Goal: Obtain resource: Download file/media

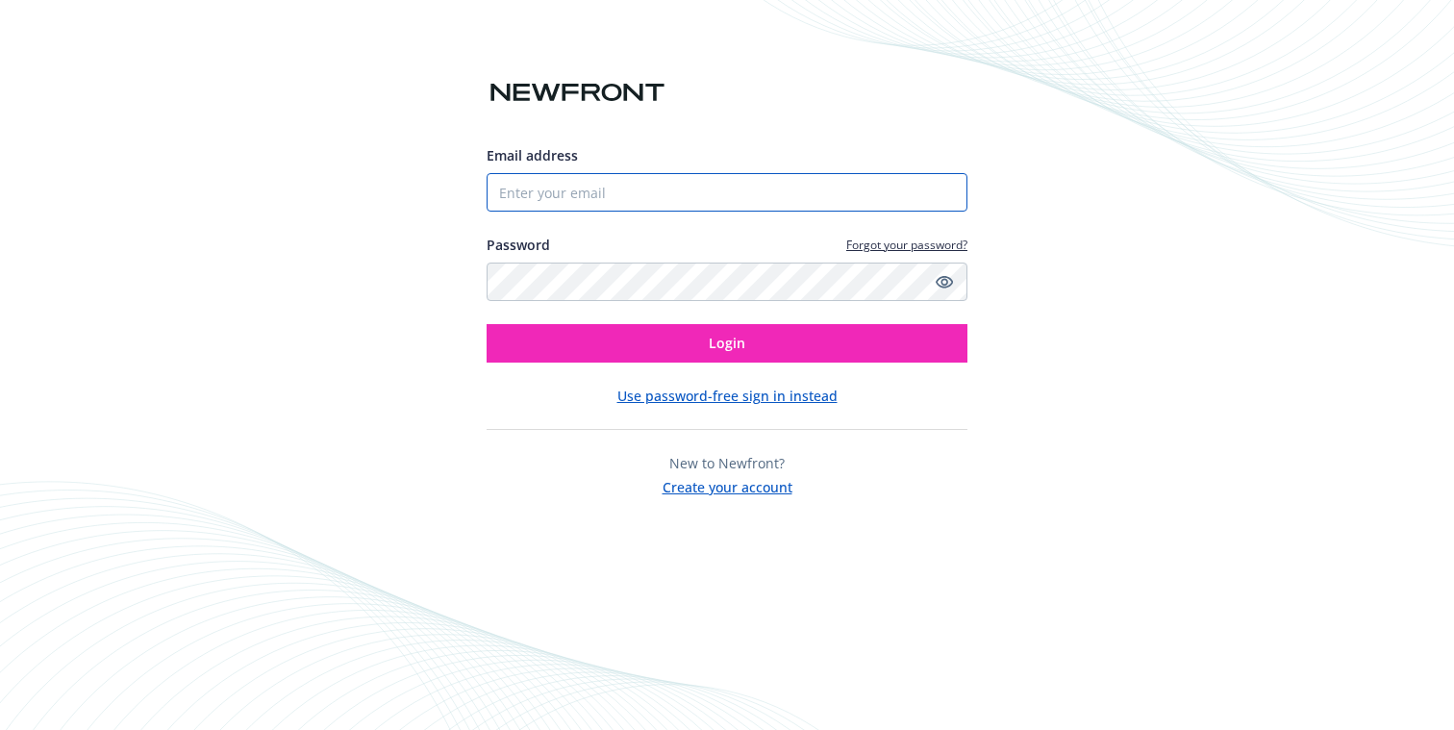
click at [579, 189] on input "Email address" at bounding box center [726, 192] width 481 height 38
type input "[PERSON_NAME][EMAIL_ADDRESS][PERSON_NAME][DOMAIN_NAME]"
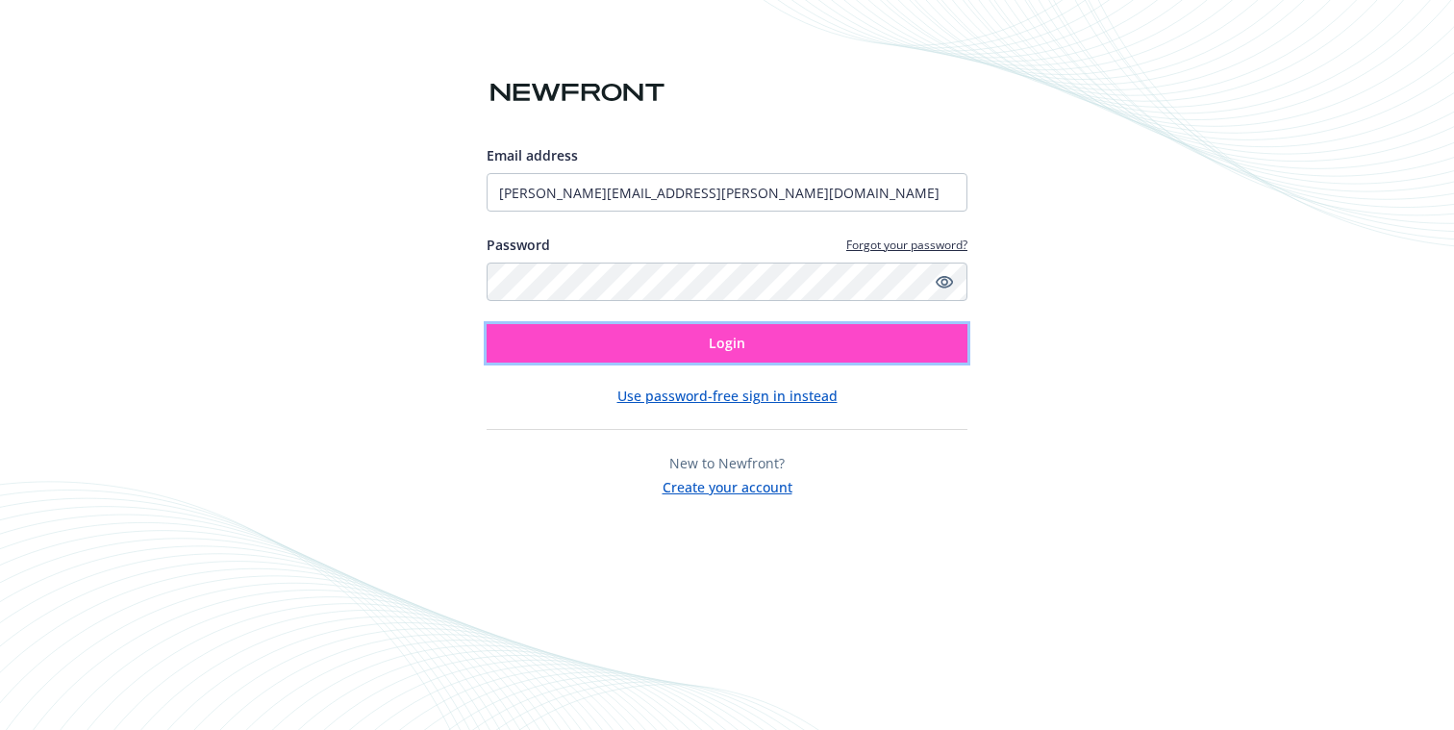
click at [608, 332] on button "Login" at bounding box center [726, 343] width 481 height 38
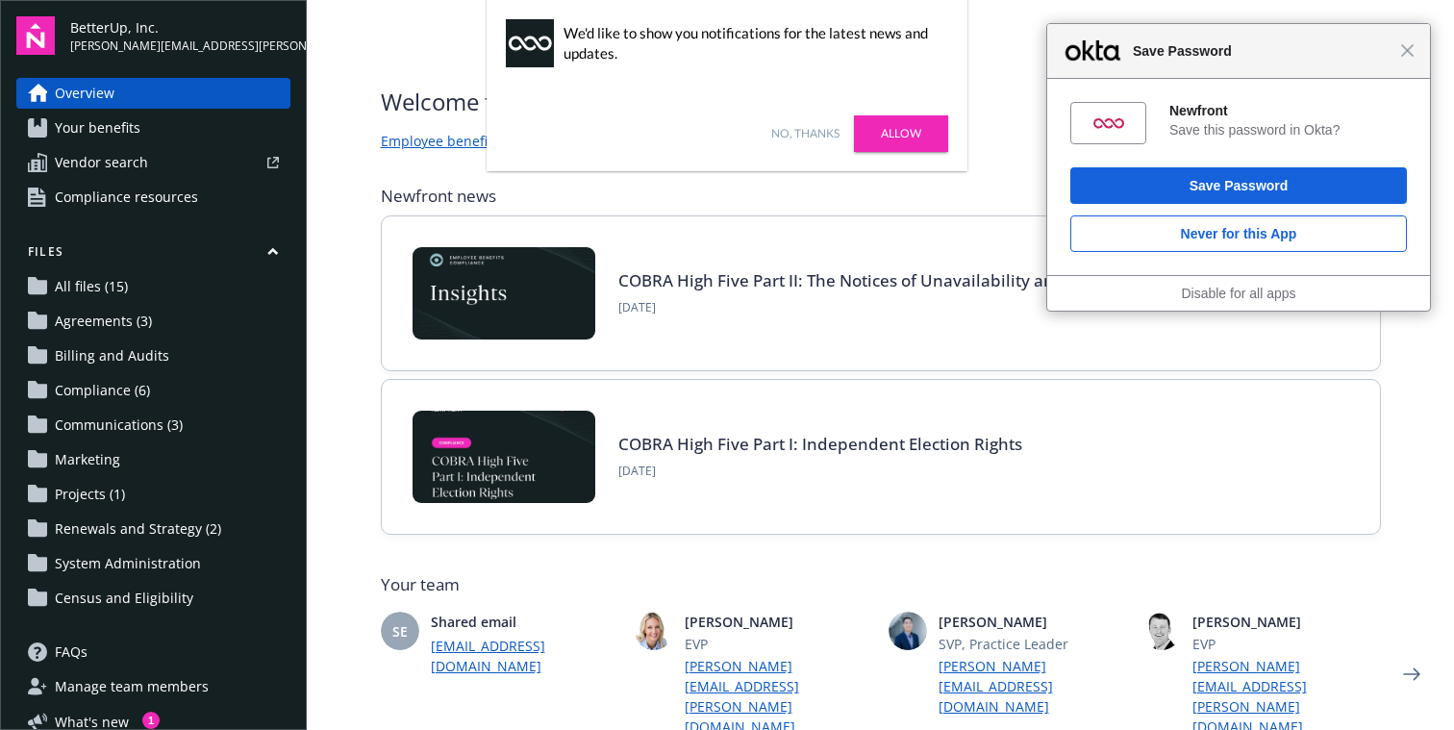
click at [805, 138] on link "No, thanks" at bounding box center [805, 133] width 68 height 17
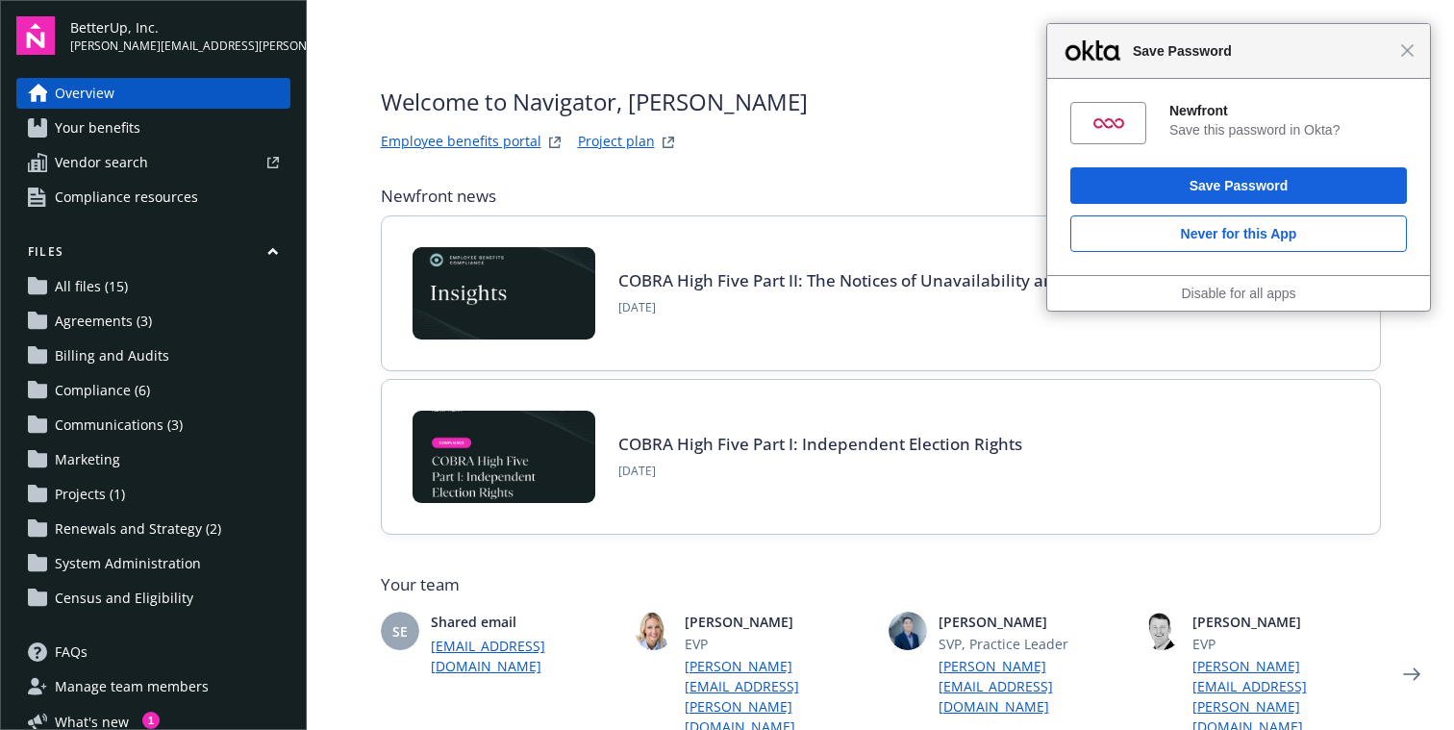
click at [182, 541] on span "Renewals and Strategy (2)" at bounding box center [138, 528] width 166 height 31
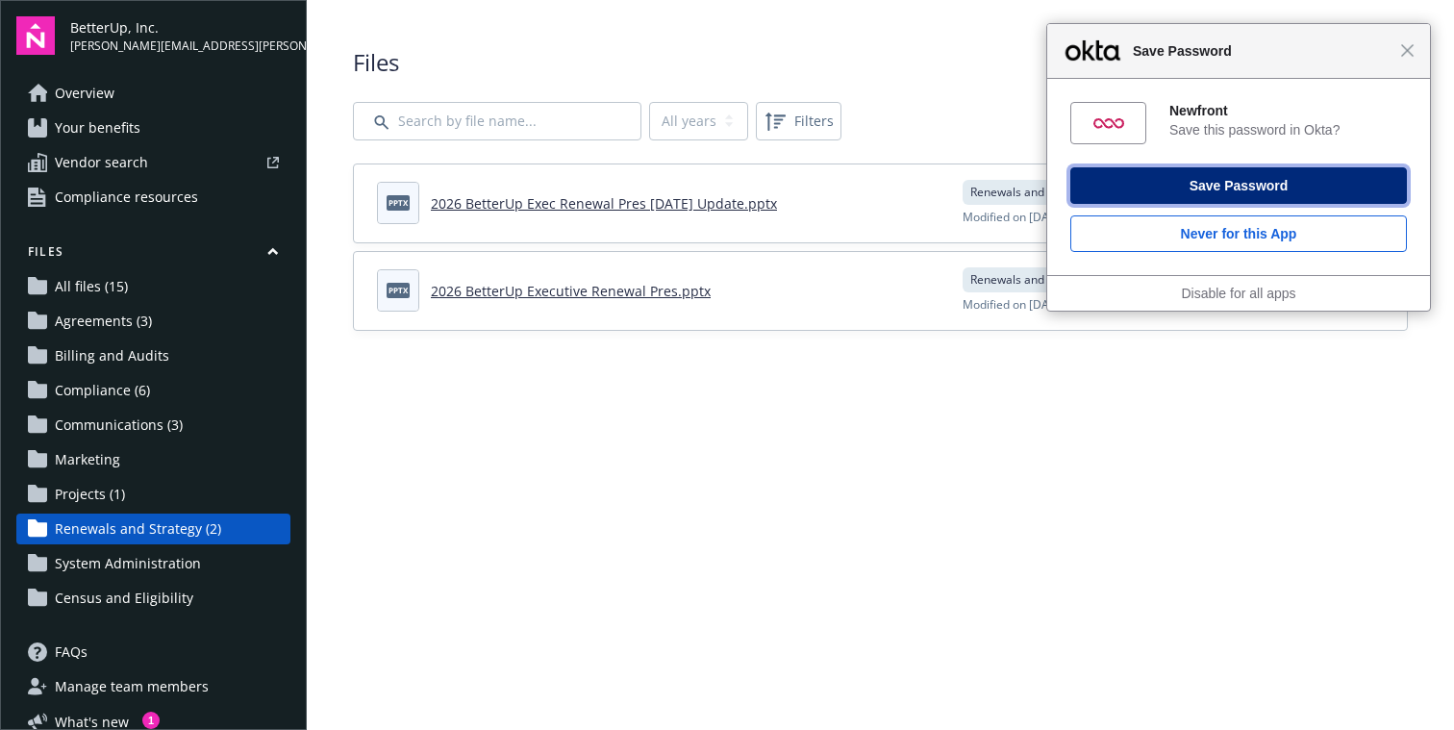
click at [1129, 184] on button "Save Password" at bounding box center [1238, 185] width 336 height 37
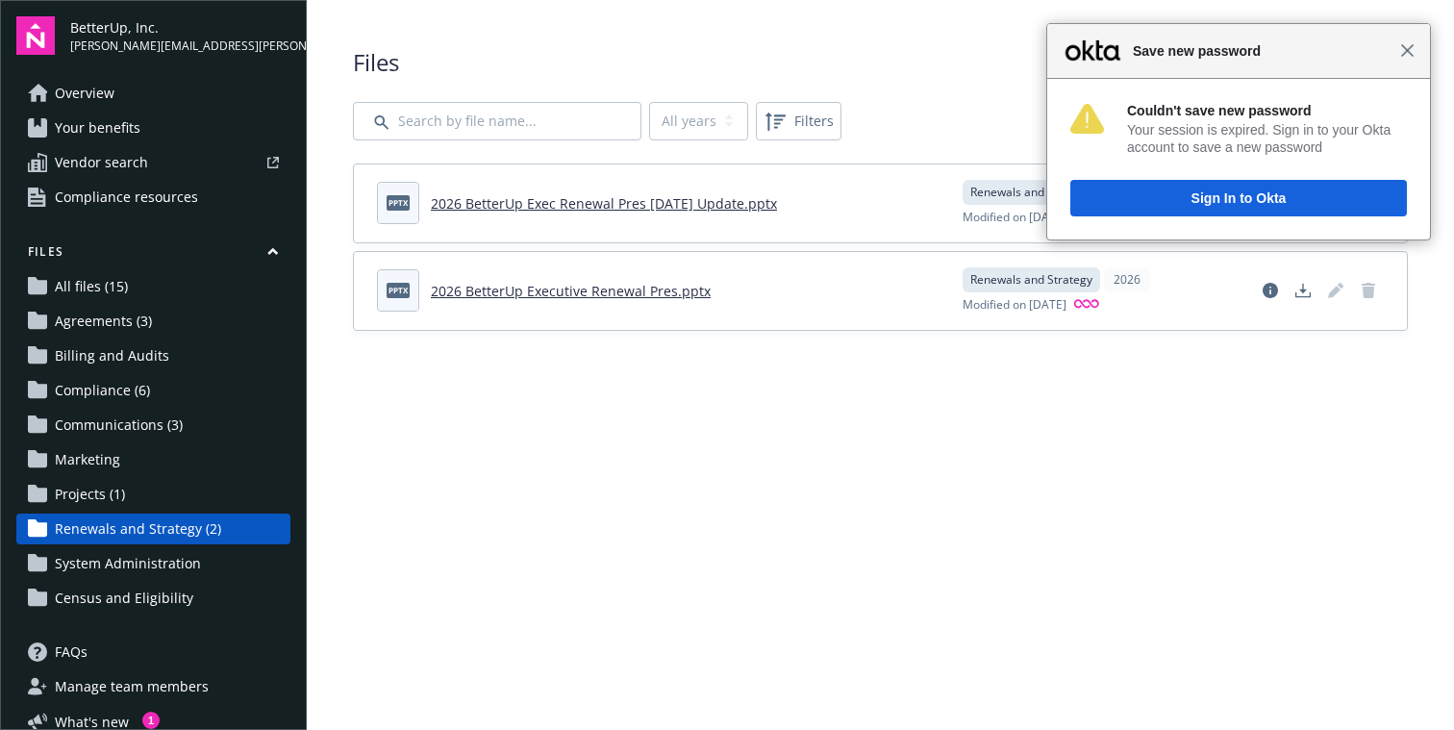
click at [1412, 57] on span "Close" at bounding box center [1407, 50] width 14 height 14
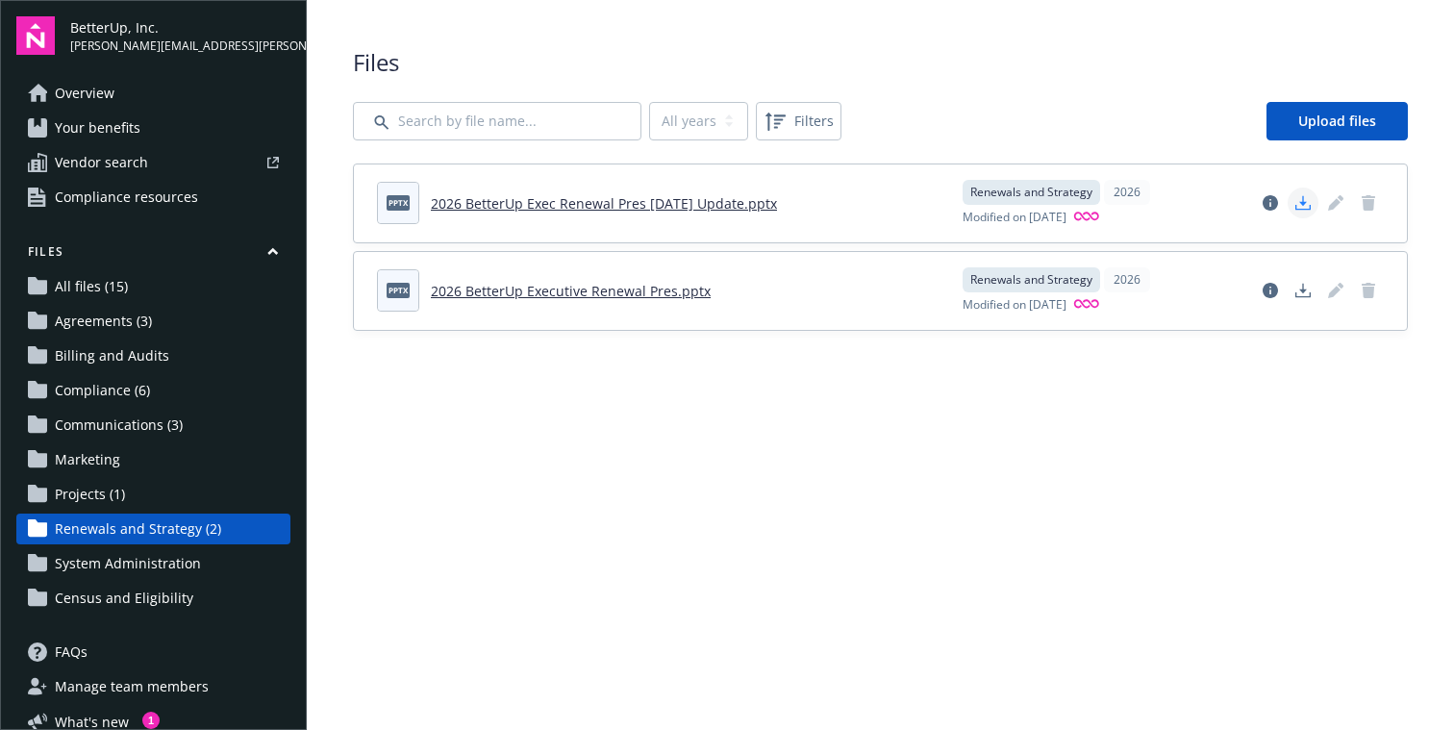
click at [1304, 203] on polygon "Download document" at bounding box center [1303, 201] width 8 height 11
